Goal: Task Accomplishment & Management: Manage account settings

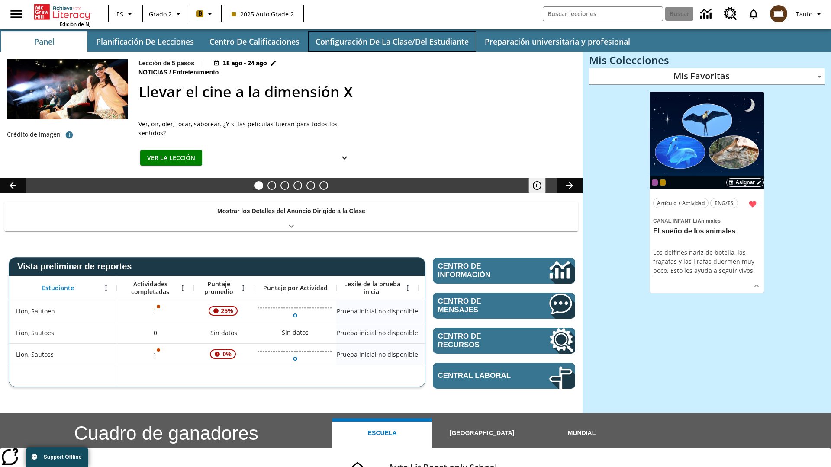
click at [392, 42] on button "Configuración de la clase/del estudiante" at bounding box center [392, 41] width 168 height 21
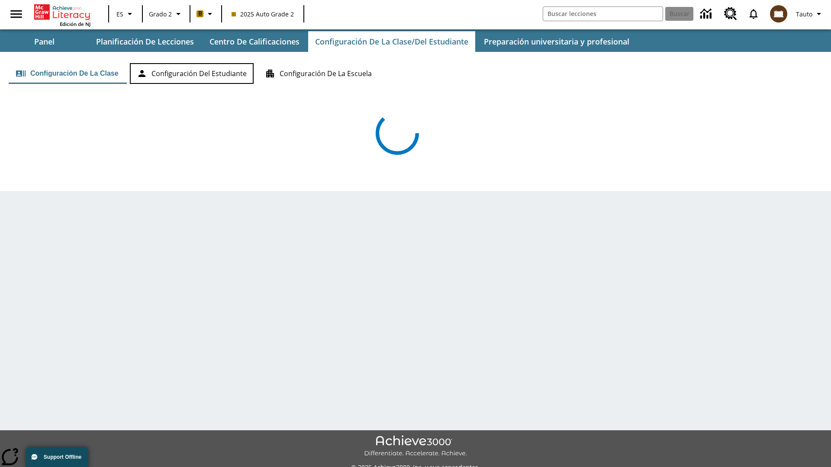
click at [193, 74] on button "Configuración del estudiante" at bounding box center [192, 73] width 124 height 21
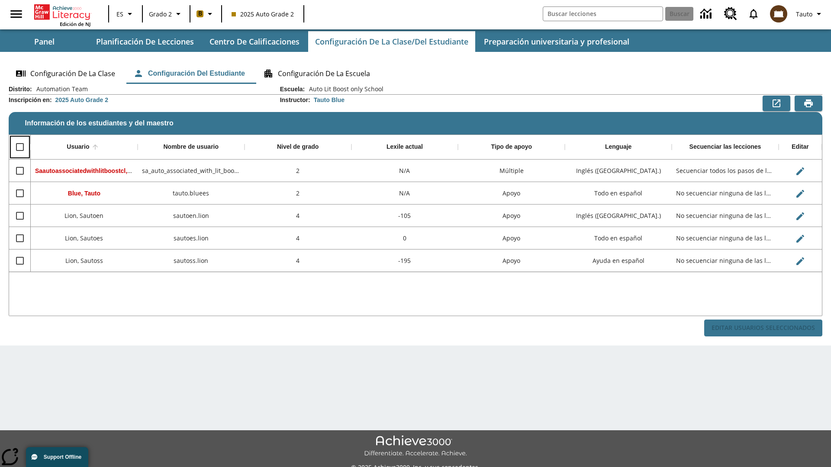
click at [19, 147] on input "Select all rows" at bounding box center [20, 147] width 18 height 18
checkbox input "true"
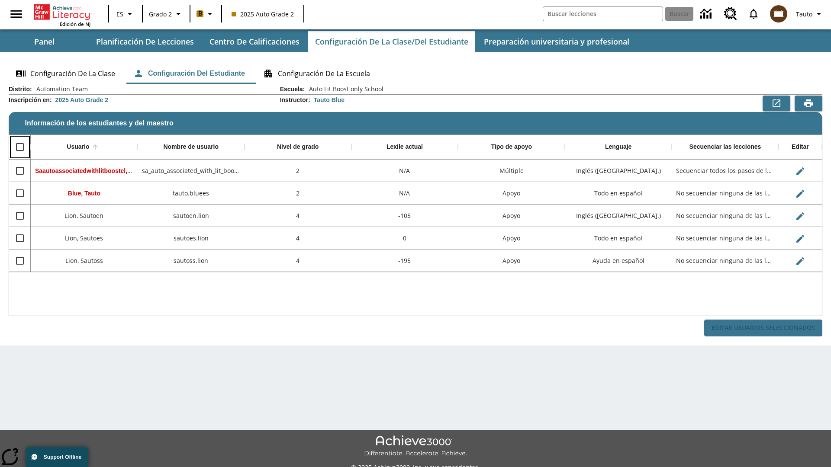
checkbox input "true"
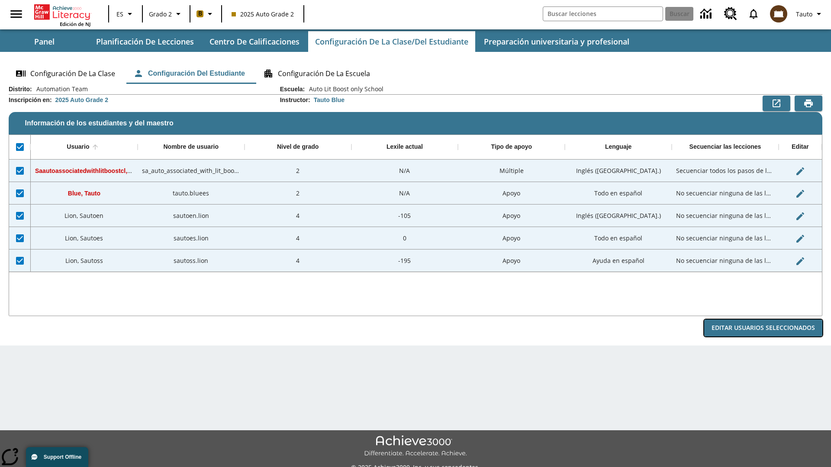
click at [763, 328] on button "Editar Usuarios Seleccionados" at bounding box center [763, 328] width 118 height 17
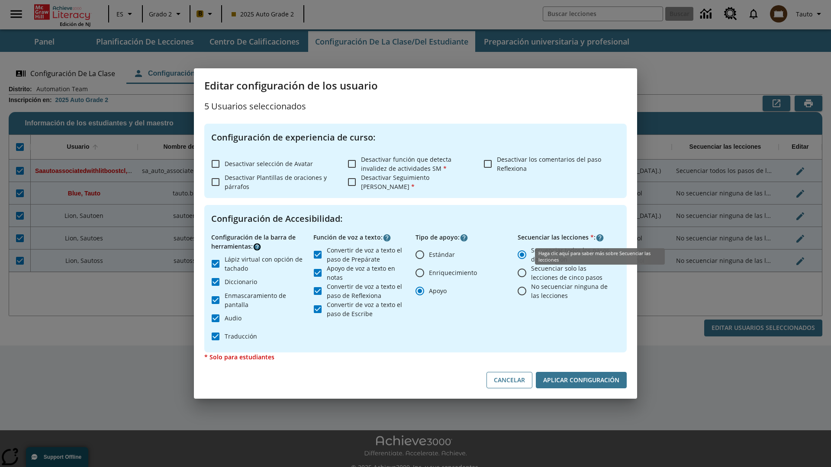
click at [257, 247] on icon "Haga clic aquí para saber más sobre" at bounding box center [257, 247] width 9 height 9
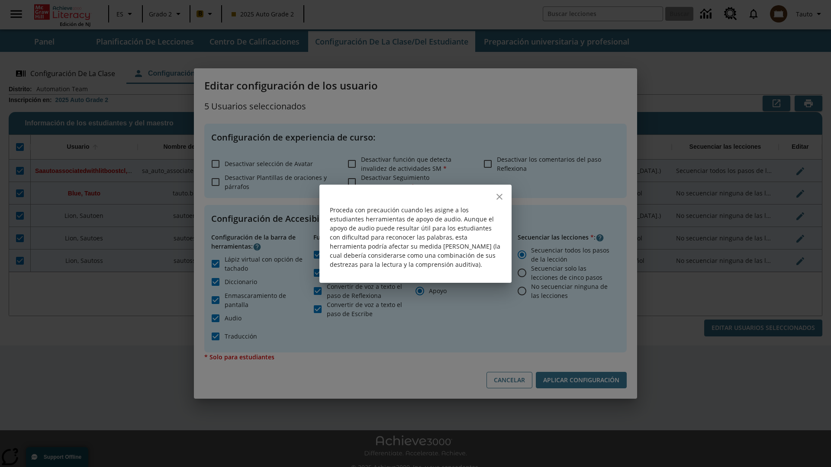
click at [499, 196] on icon "close" at bounding box center [499, 197] width 6 height 6
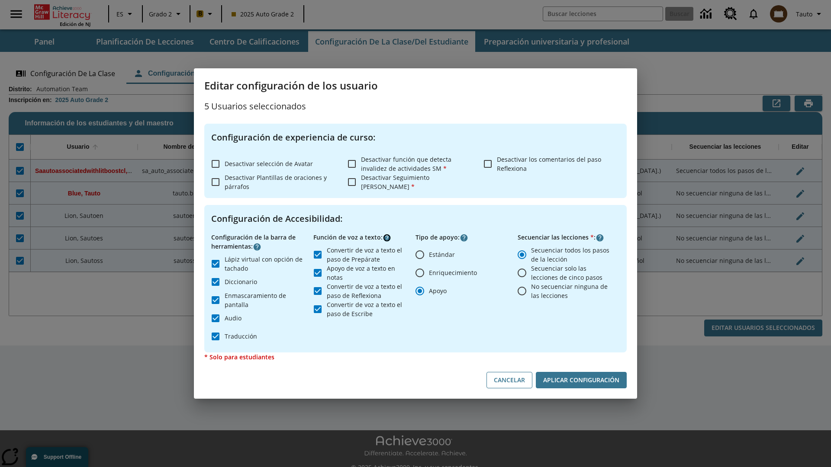
click at [387, 238] on icon "Haga clic aquí para saber más sobre" at bounding box center [387, 238] width 9 height 9
